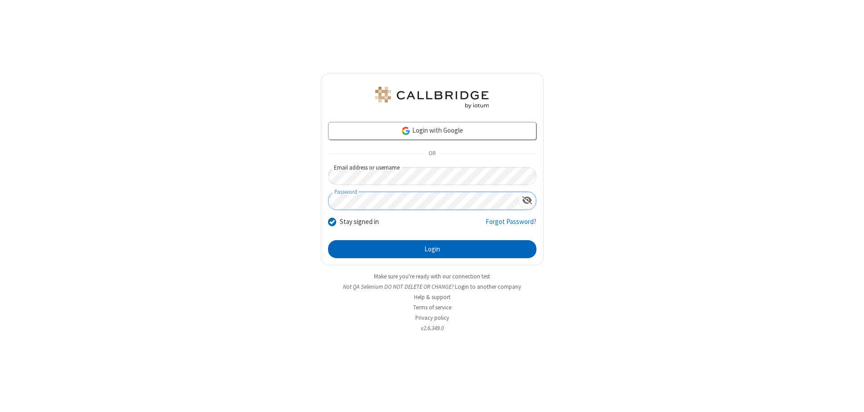
click at [432, 249] on button "Login" at bounding box center [432, 249] width 208 height 18
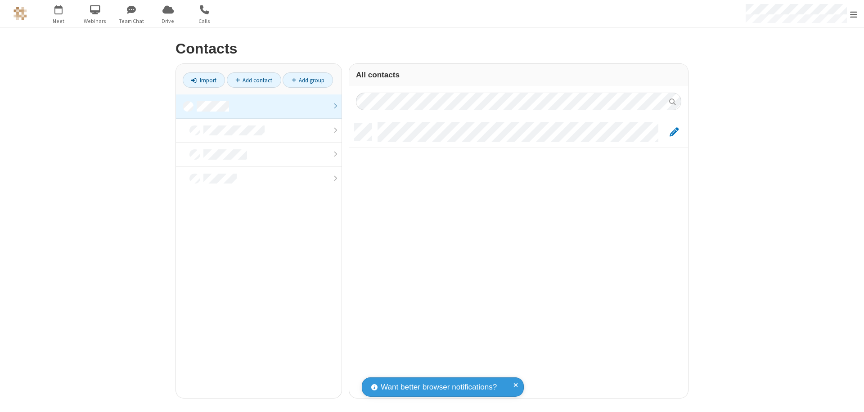
click at [259, 106] on link at bounding box center [259, 106] width 166 height 24
click at [254, 80] on link "Add contact" at bounding box center [254, 79] width 54 height 15
